Goal: Communication & Community: Answer question/provide support

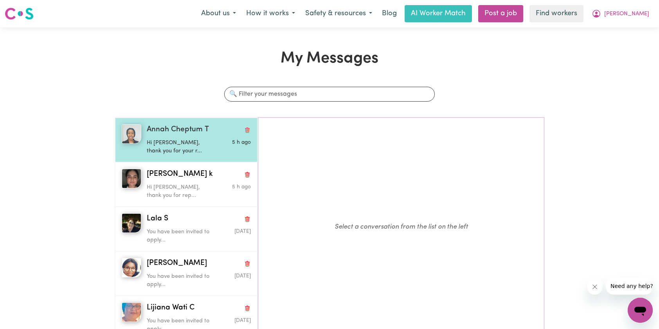
click at [176, 127] on span "Annah Cheptum T" at bounding box center [178, 129] width 62 height 11
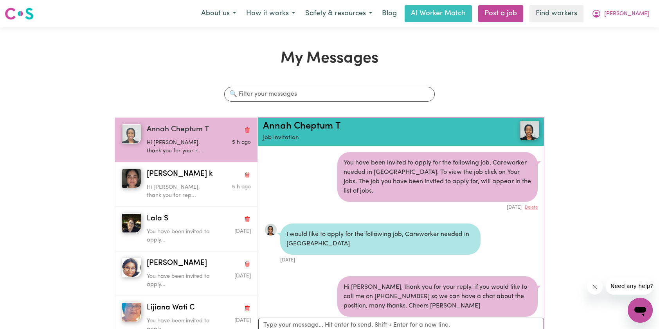
scroll to position [11, 0]
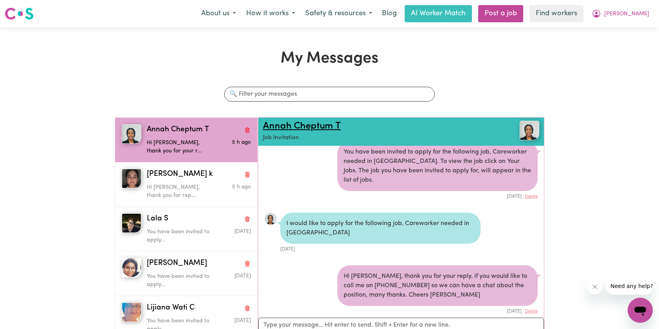
click at [320, 127] on link "Annah Cheptum T" at bounding box center [302, 126] width 78 height 9
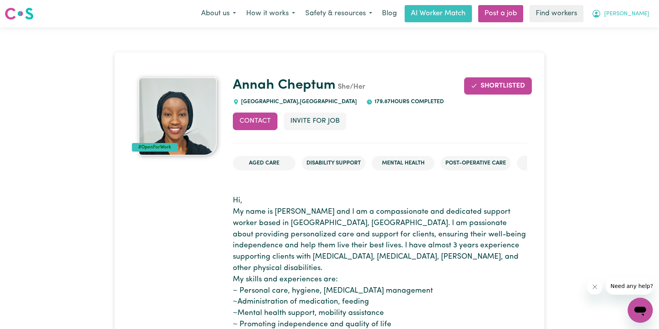
click at [601, 15] on icon "My Account" at bounding box center [595, 13] width 9 height 9
click at [619, 29] on link "My Dashboard" at bounding box center [623, 30] width 62 height 15
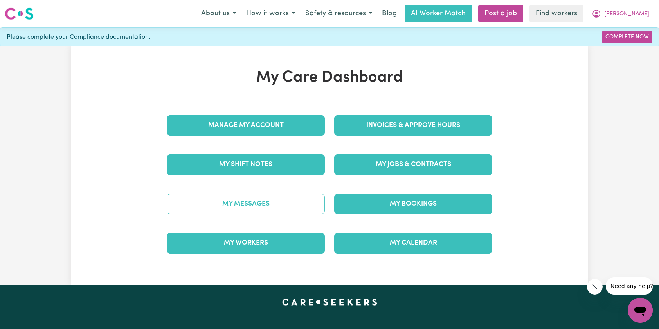
click at [283, 201] on link "My Messages" at bounding box center [246, 204] width 158 height 20
